Goal: Find specific page/section: Find specific page/section

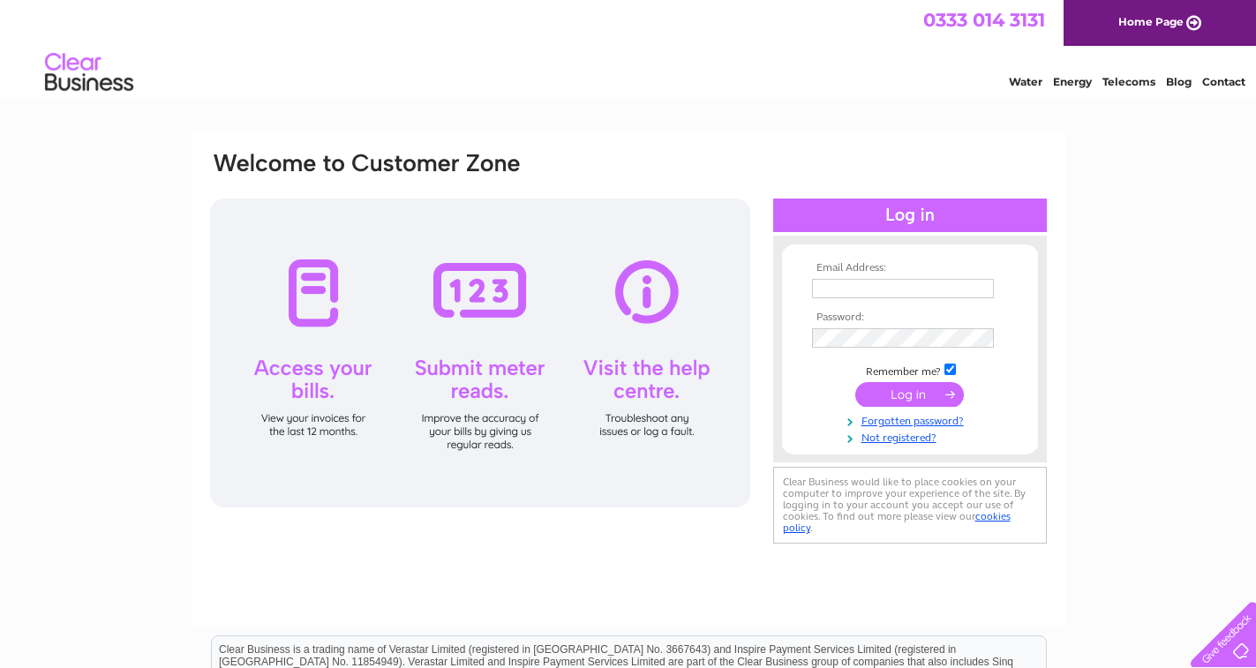
click at [908, 290] on input "text" at bounding box center [903, 288] width 182 height 19
type input "[EMAIL_ADDRESS][DOMAIN_NAME]"
click at [863, 355] on tbody "Email Address: [EMAIL_ADDRESS][DOMAIN_NAME] Password: Remember me?" at bounding box center [910, 354] width 205 height 184
click at [906, 396] on input "submit" at bounding box center [909, 394] width 109 height 25
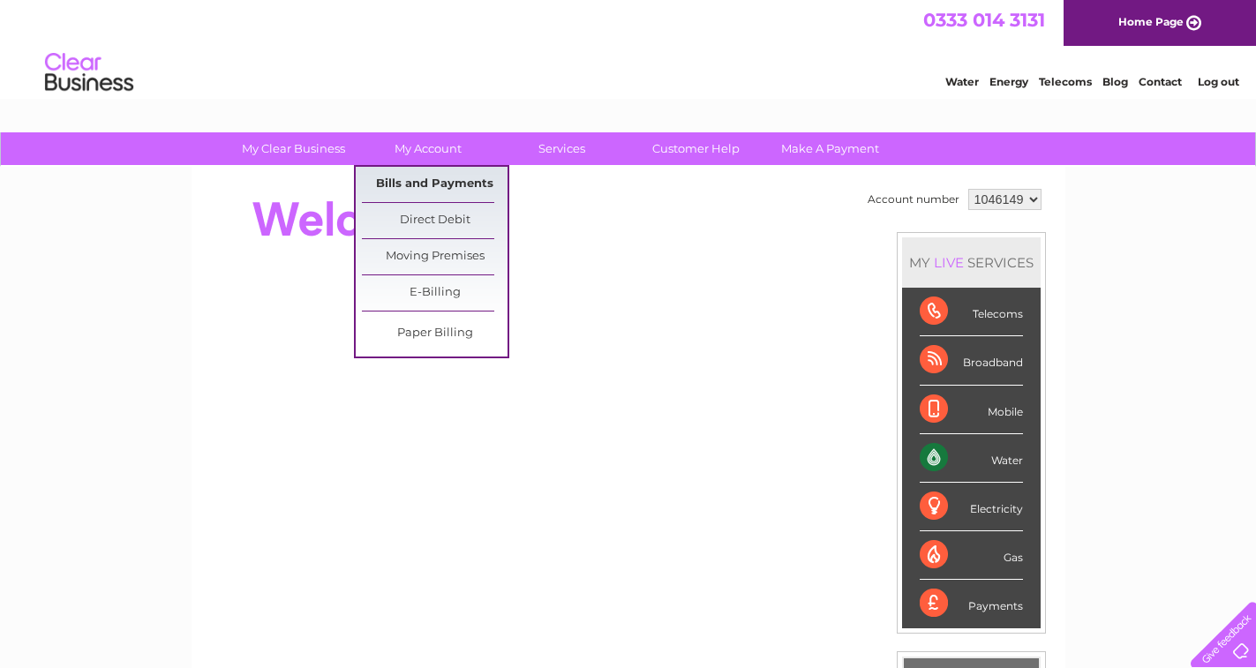
click at [420, 184] on link "Bills and Payments" at bounding box center [435, 184] width 146 height 35
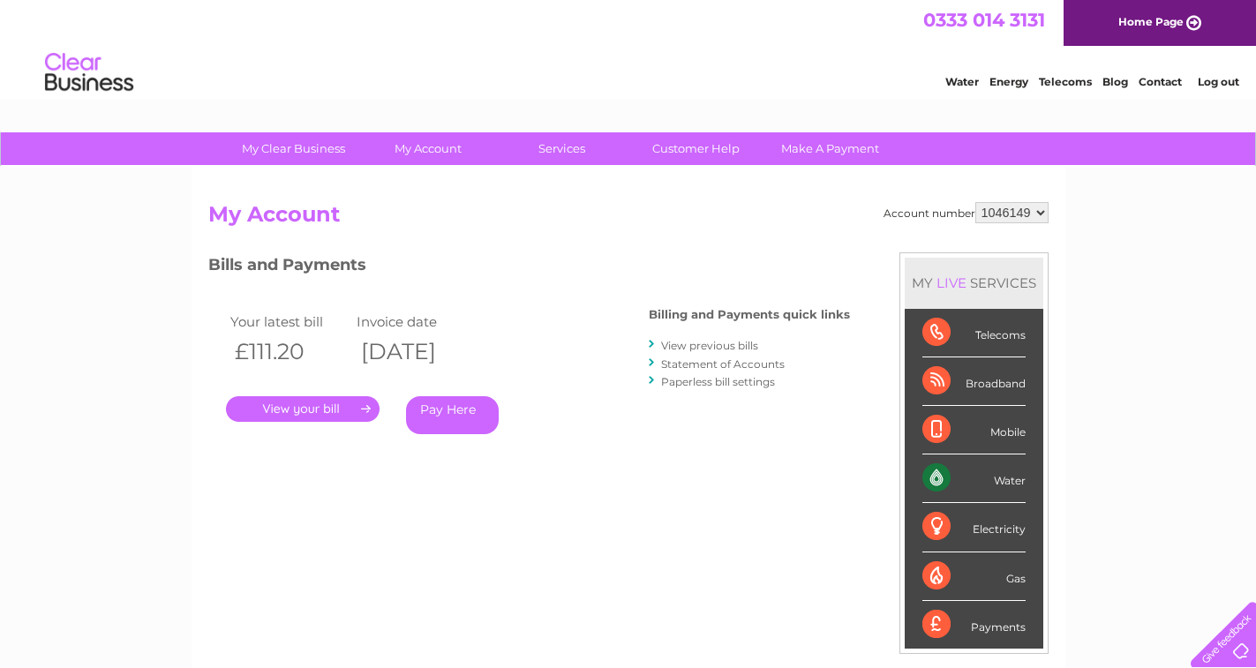
click at [318, 410] on link "." at bounding box center [303, 409] width 154 height 26
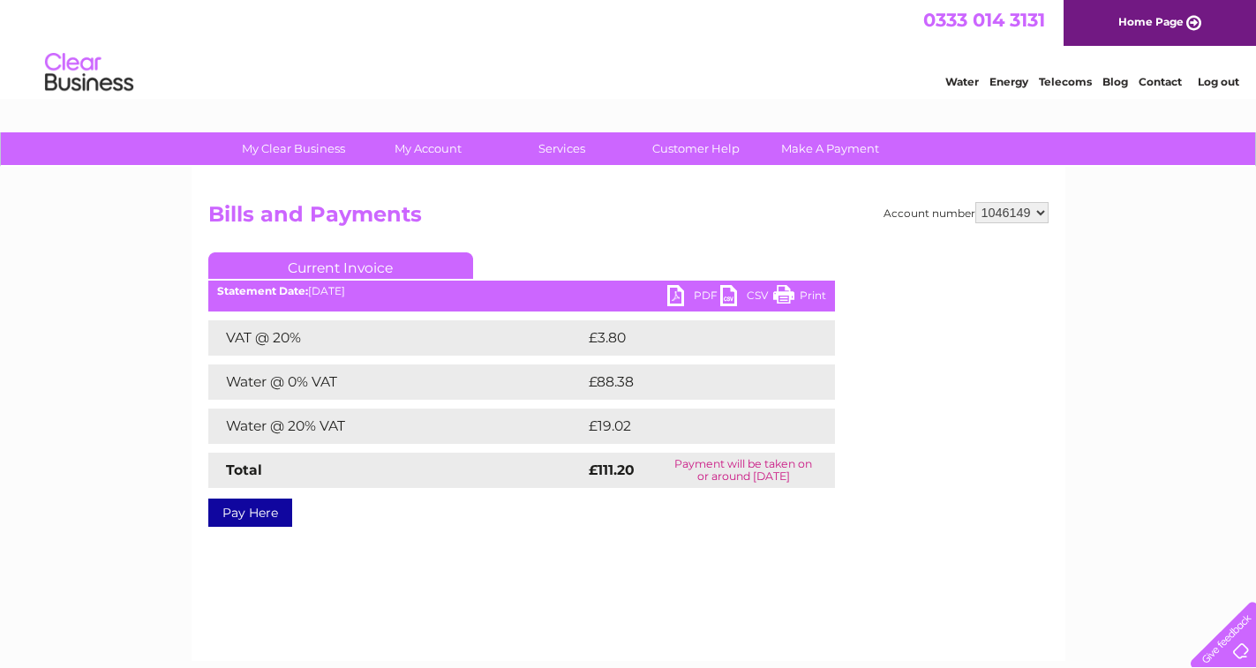
click at [682, 295] on link "PDF" at bounding box center [693, 298] width 53 height 26
